Goal: Find specific page/section: Find specific page/section

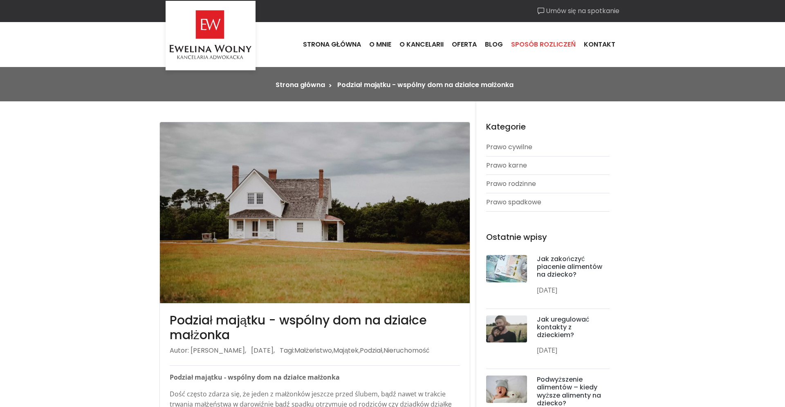
click at [556, 48] on link "Sposób rozliczeń" at bounding box center [543, 45] width 73 height 22
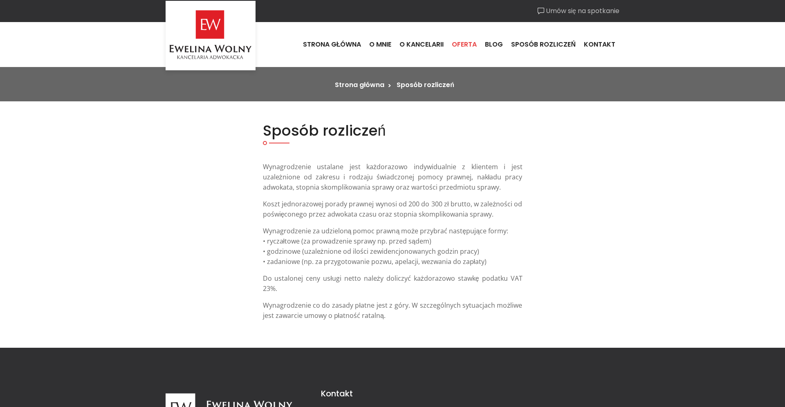
click at [470, 41] on link "Oferta" at bounding box center [464, 45] width 33 height 22
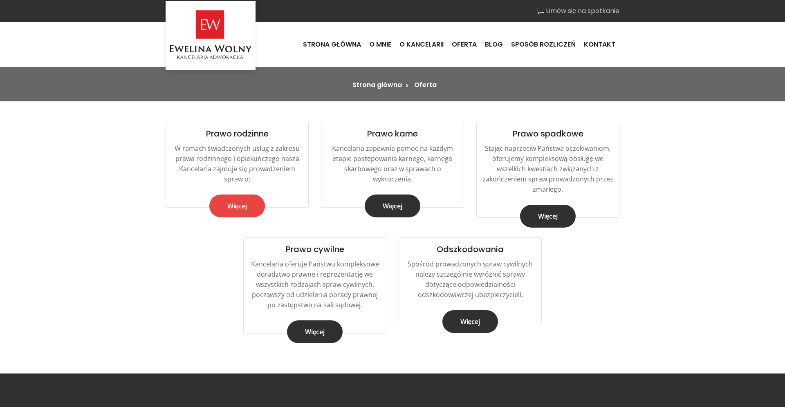
click at [247, 207] on link "Więcej" at bounding box center [237, 206] width 56 height 23
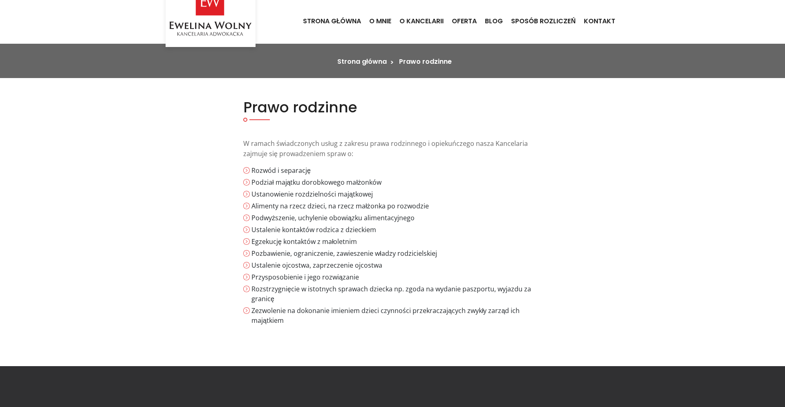
scroll to position [25, 0]
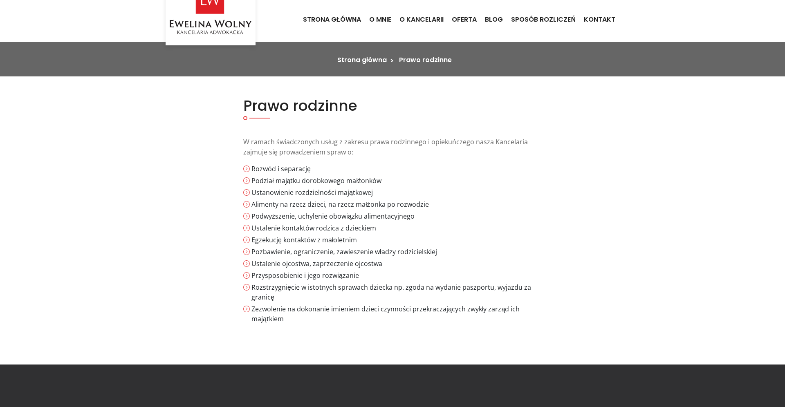
click at [251, 181] on li "Podział majątku dorobkowego małżonków" at bounding box center [396, 181] width 290 height 10
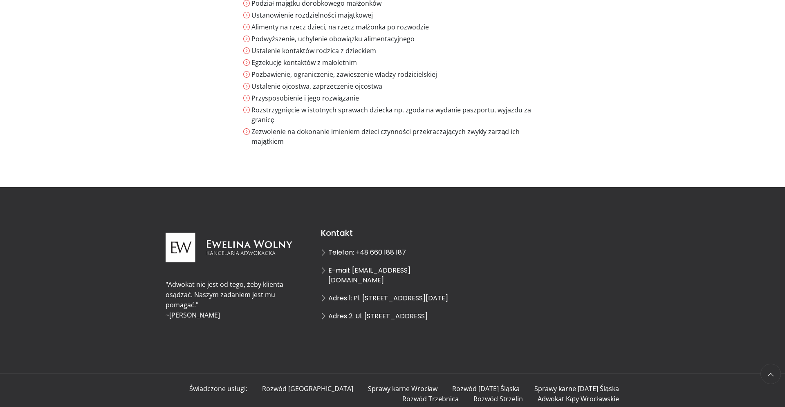
scroll to position [0, 0]
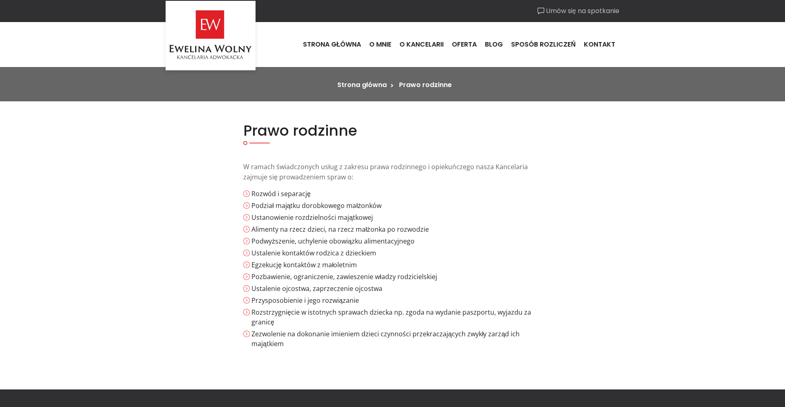
click at [565, 16] on link "Umów się na spotkanie" at bounding box center [578, 11] width 82 height 10
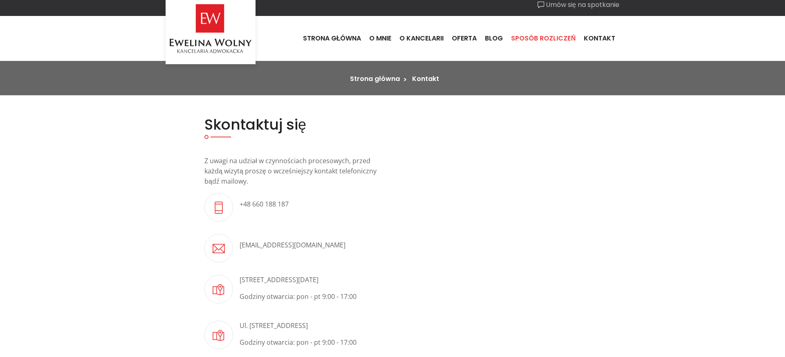
scroll to position [5, 0]
